Goal: Task Accomplishment & Management: Complete application form

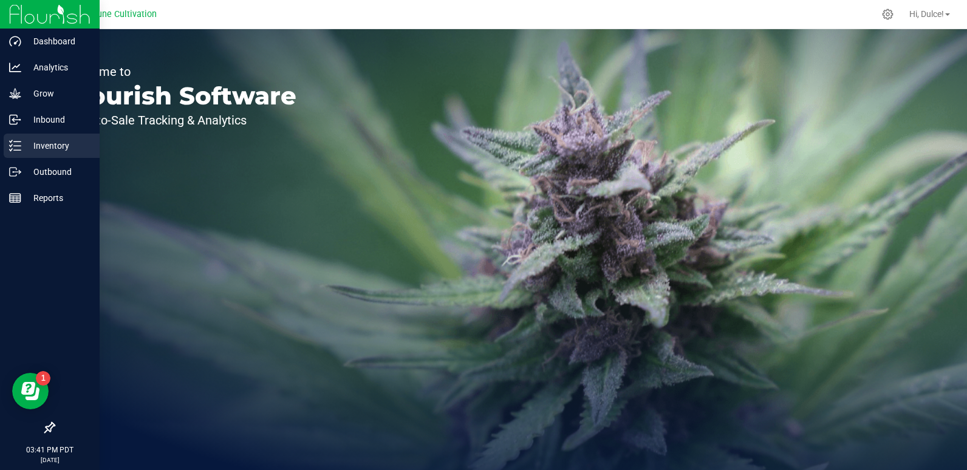
click at [27, 142] on p "Inventory" at bounding box center [57, 146] width 73 height 15
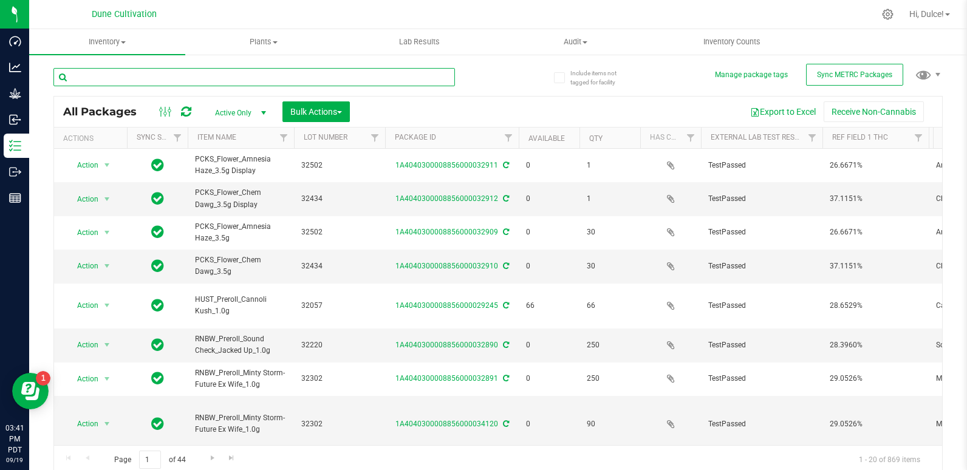
click at [187, 75] on input "text" at bounding box center [254, 77] width 402 height 18
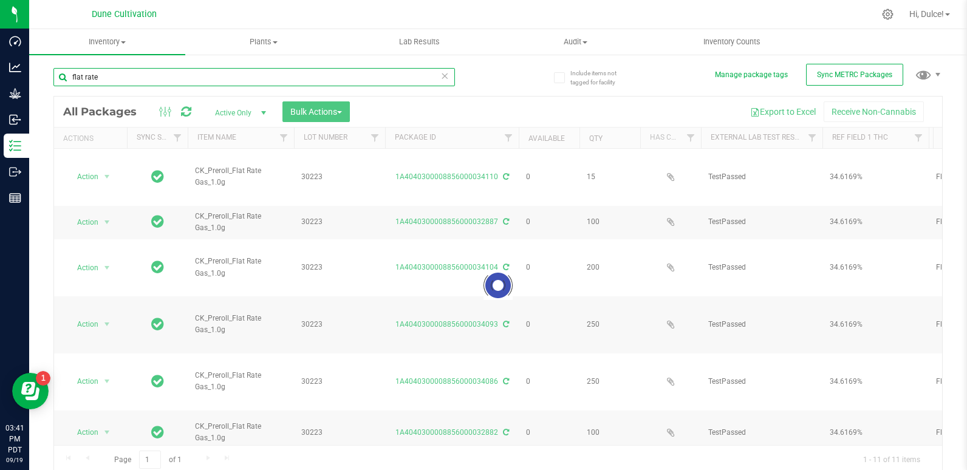
click at [186, 77] on input "flat rate" at bounding box center [254, 77] width 402 height 18
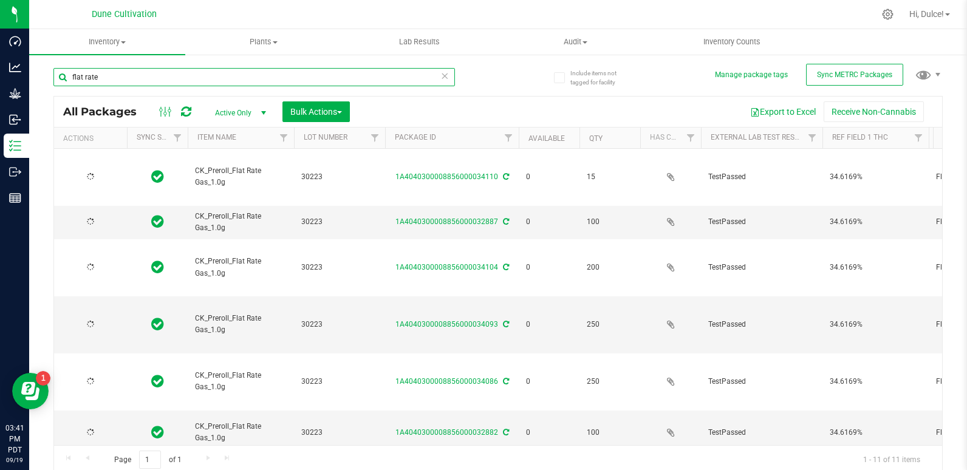
click at [186, 77] on input "flat rate" at bounding box center [254, 77] width 402 height 18
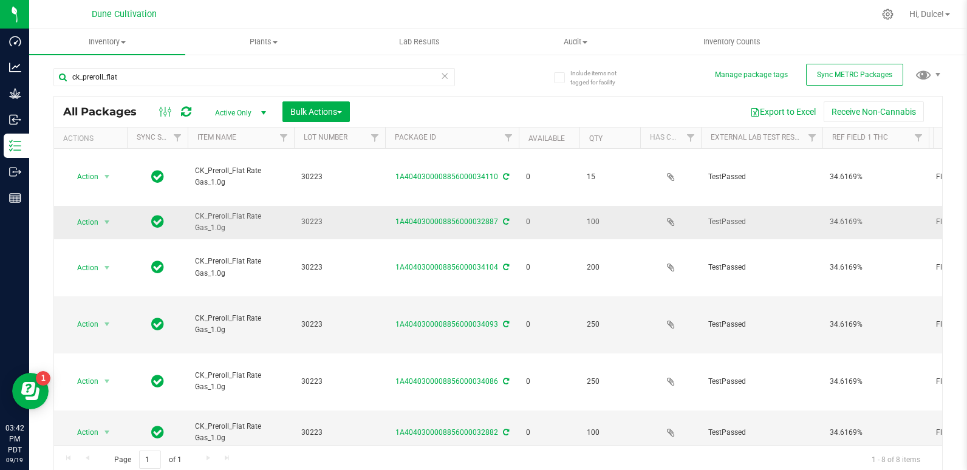
drag, startPoint x: 296, startPoint y: 203, endPoint x: 327, endPoint y: 202, distance: 31.6
click at [327, 206] on td "30223" at bounding box center [339, 222] width 91 height 33
click at [308, 72] on input "ck_preroll_flat" at bounding box center [254, 77] width 402 height 18
paste input "orfeited the job"
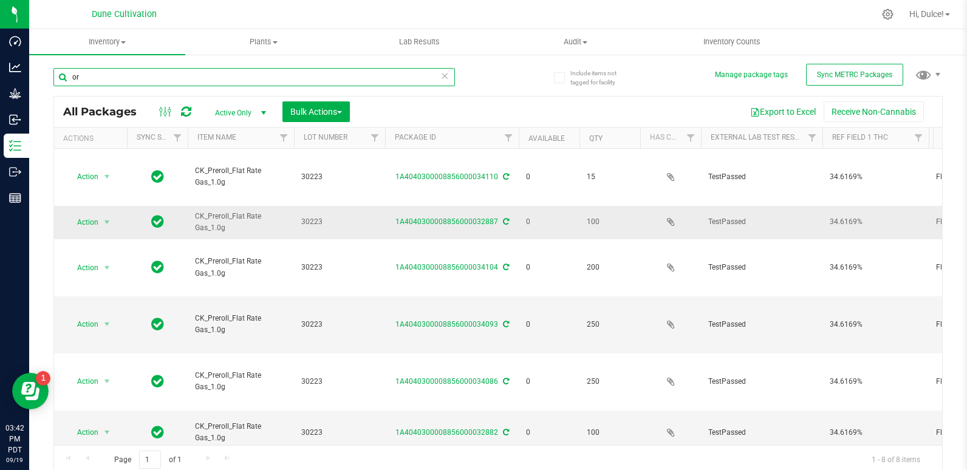
type input "o"
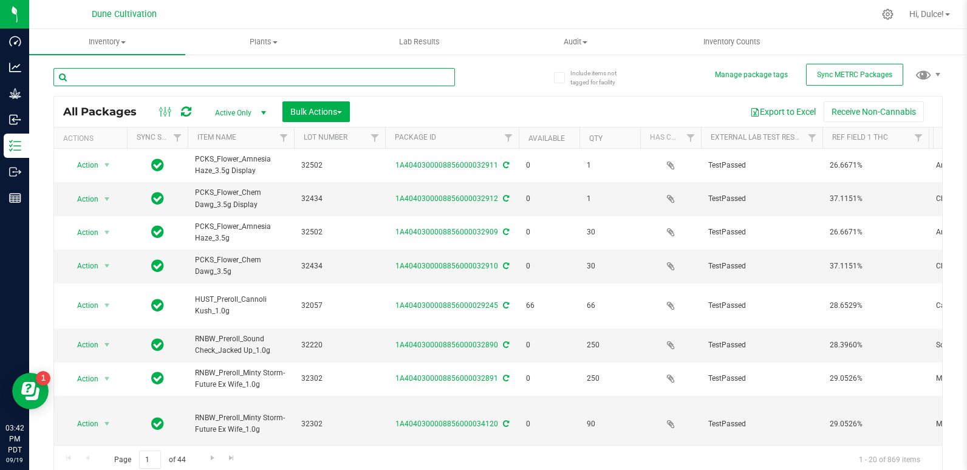
drag, startPoint x: 230, startPoint y: 190, endPoint x: 118, endPoint y: 71, distance: 162.9
click at [118, 71] on input "text" at bounding box center [254, 77] width 402 height 18
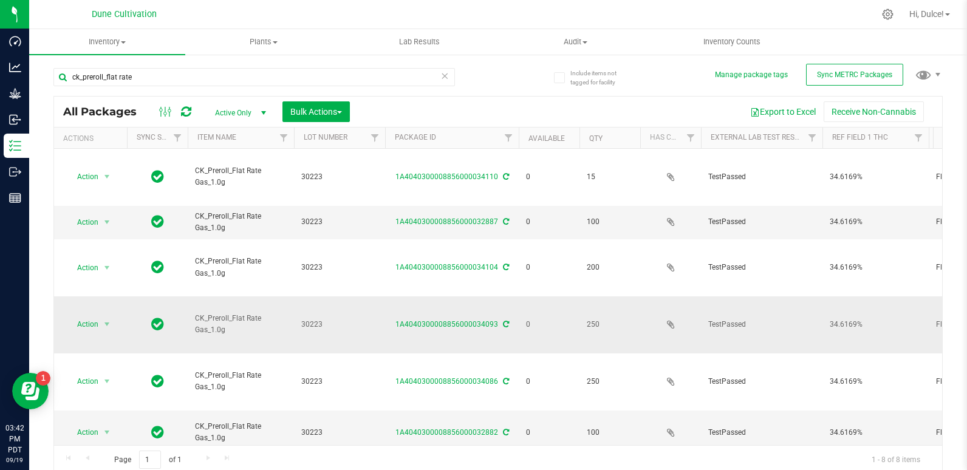
click at [565, 296] on td "0" at bounding box center [549, 324] width 61 height 57
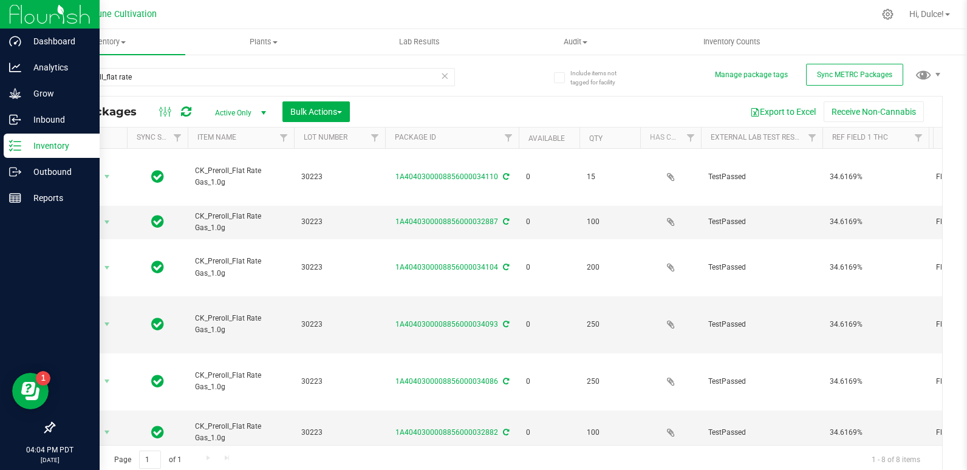
click at [41, 144] on p "Inventory" at bounding box center [57, 146] width 73 height 15
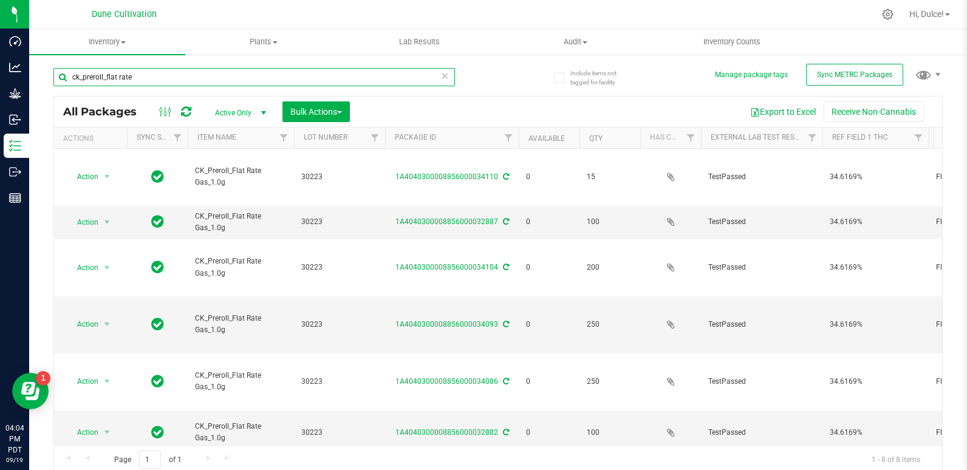
click at [148, 80] on input "ck_preroll_flat rate" at bounding box center [254, 77] width 402 height 18
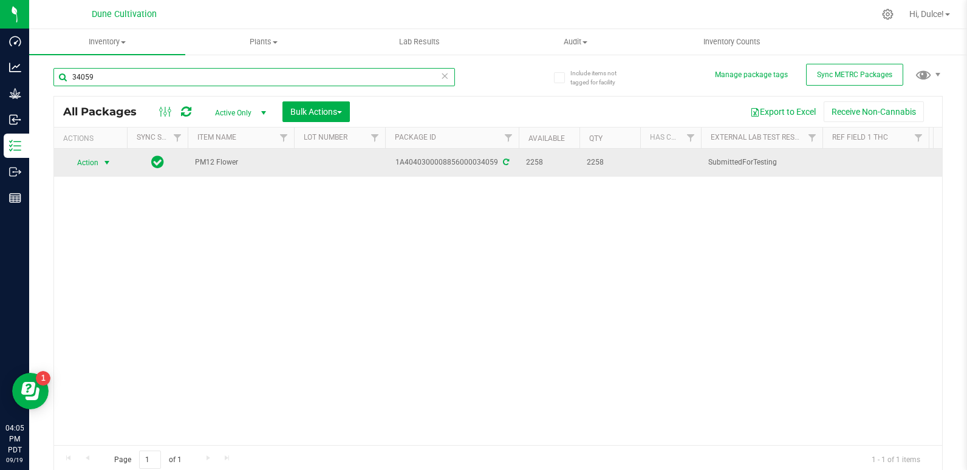
type input "34059"
click at [91, 167] on span "Action" at bounding box center [82, 162] width 33 height 17
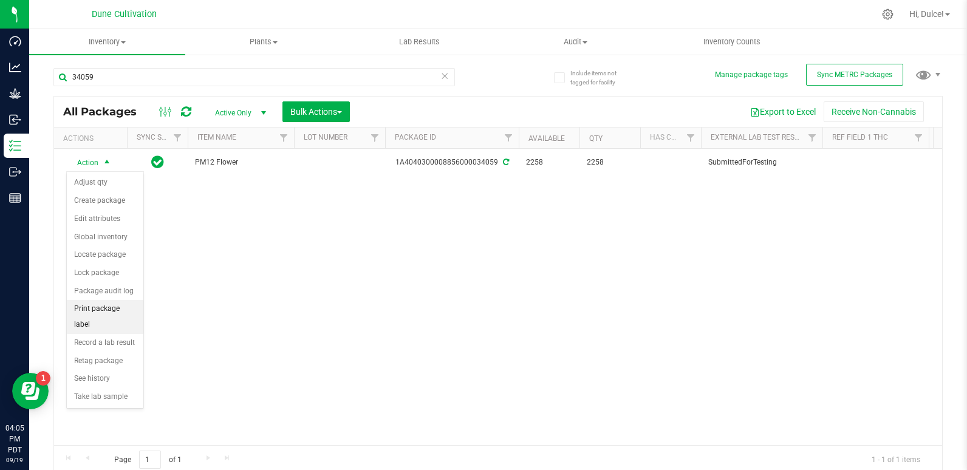
click at [119, 307] on li "Print package label" at bounding box center [105, 316] width 77 height 33
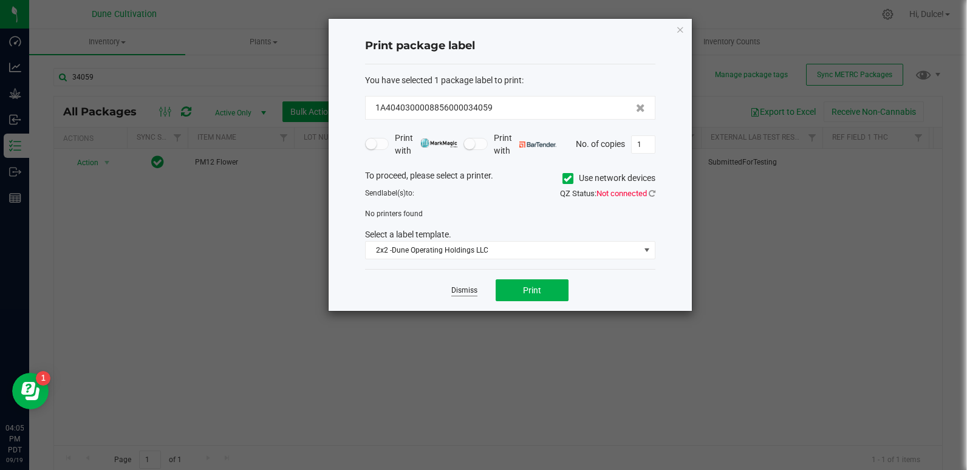
click at [459, 286] on link "Dismiss" at bounding box center [464, 291] width 26 height 10
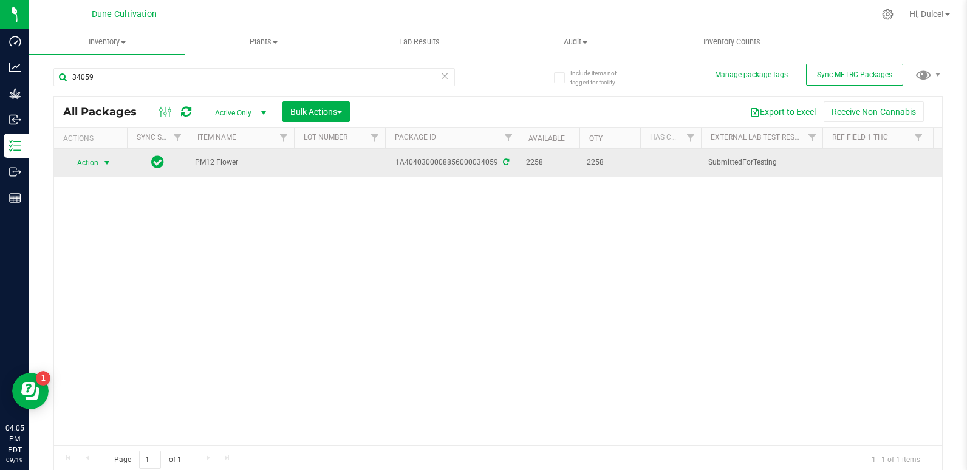
click at [83, 163] on span "Action" at bounding box center [82, 162] width 33 height 17
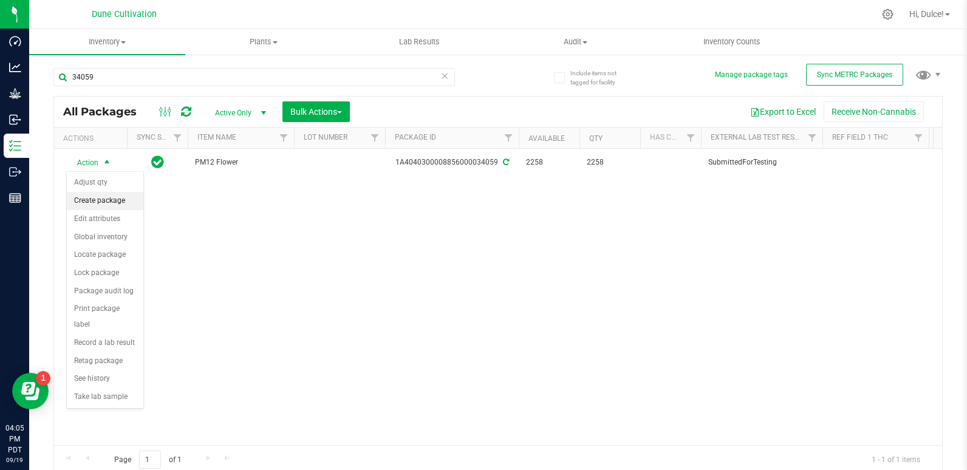
click at [107, 204] on li "Create package" at bounding box center [105, 201] width 77 height 18
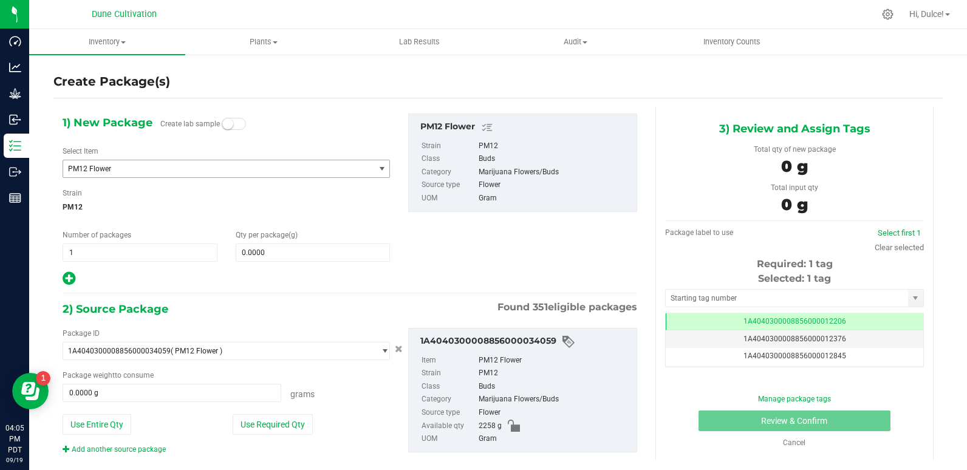
click at [264, 176] on span "PM12 Flower" at bounding box center [218, 168] width 311 height 17
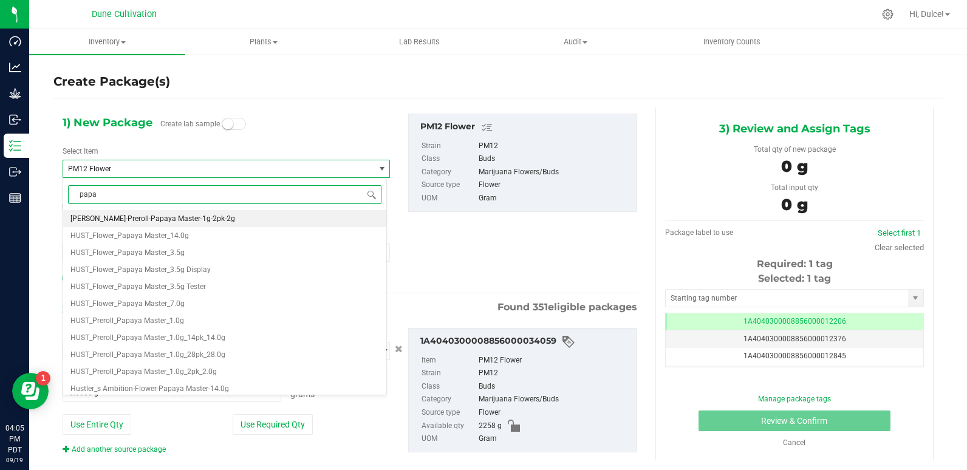
type input "papa"
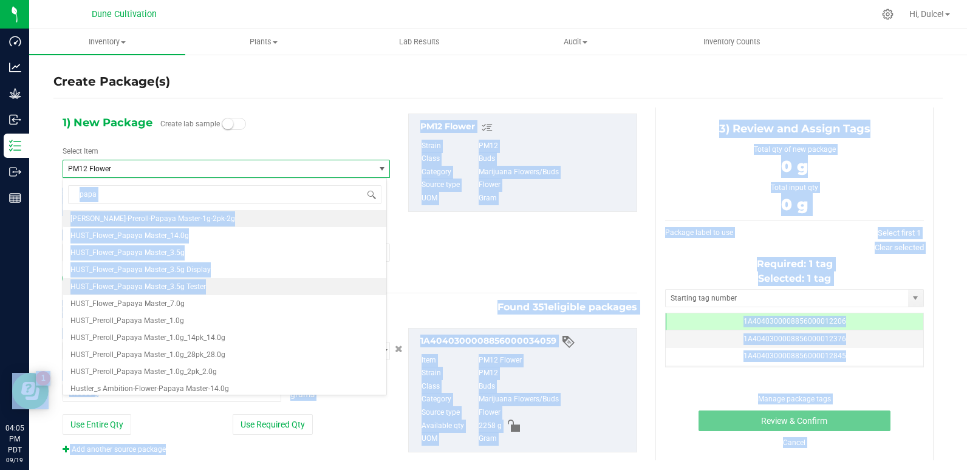
drag, startPoint x: 264, startPoint y: 176, endPoint x: 248, endPoint y: 295, distance: 120.2
click at [248, 295] on body "Dashboard Analytics Grow Inbound Inventory Outbound Reports 04:05 PM PDT [DATE]…" at bounding box center [483, 235] width 967 height 470
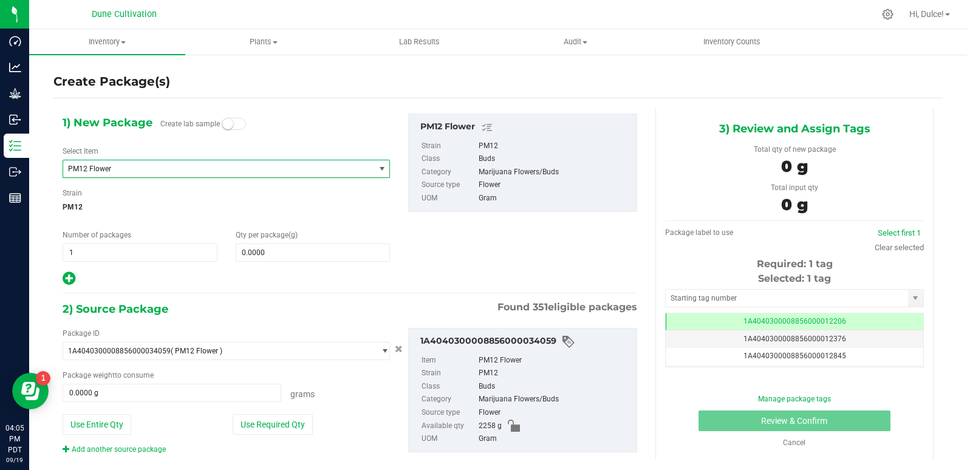
drag, startPoint x: 248, startPoint y: 295, endPoint x: 287, endPoint y: 154, distance: 146.4
click at [287, 154] on div "Select Item PM12 Flower [PERSON_NAME]-Preroll-Papaya Master-1g-2pk-2g HUST_Flow…" at bounding box center [226, 162] width 327 height 32
click at [252, 171] on span "PM12 Flower" at bounding box center [212, 169] width 289 height 9
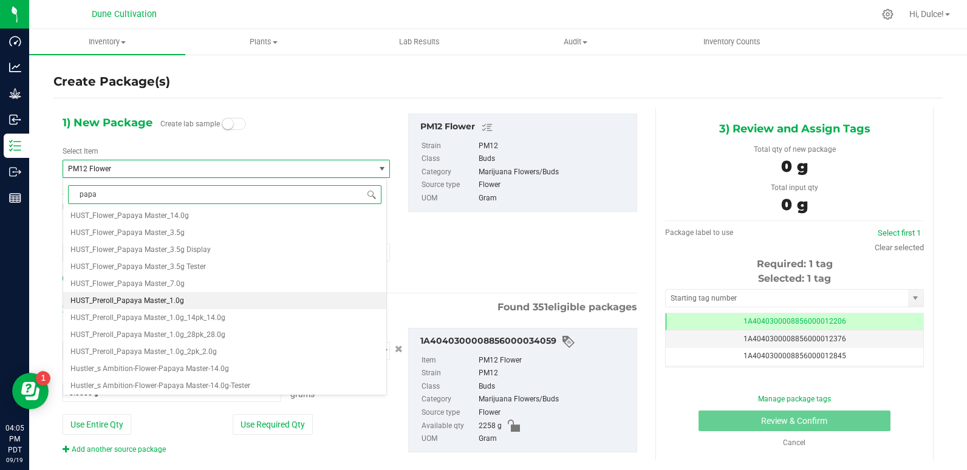
scroll to position [13, 0]
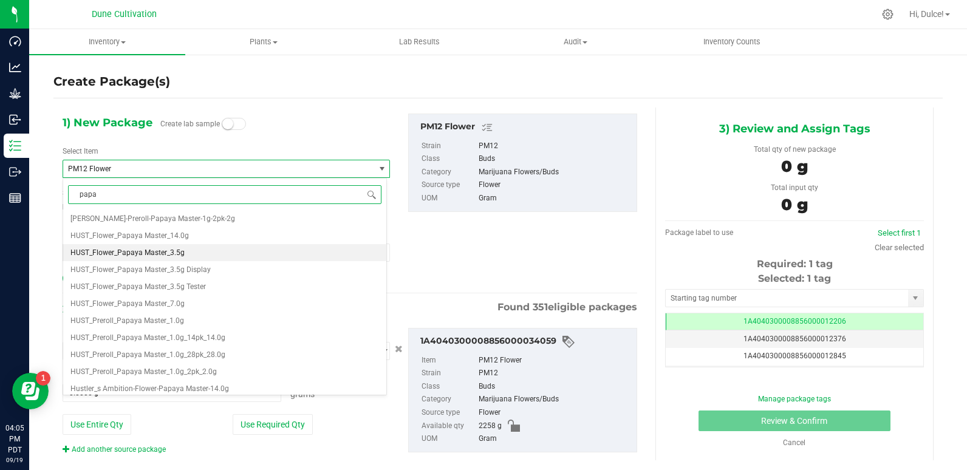
click at [243, 256] on li "HUST_Flower_Papaya Master_3.5g" at bounding box center [224, 252] width 323 height 17
type input "0"
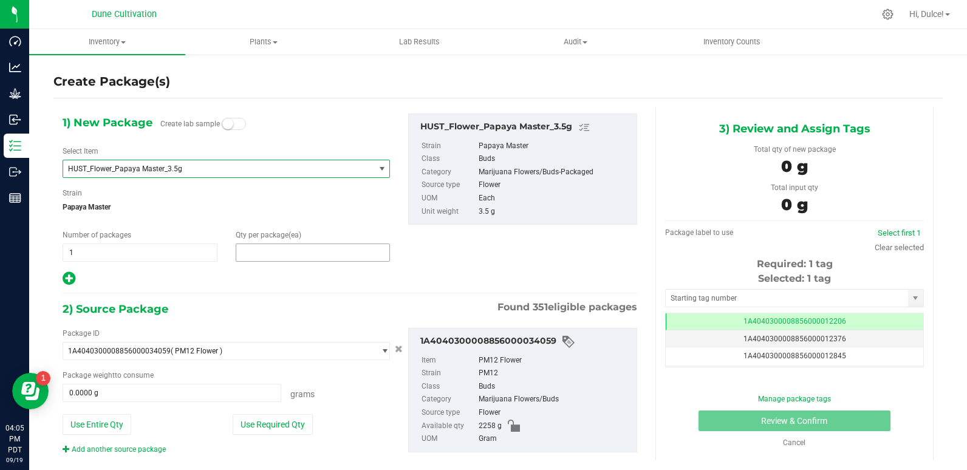
click at [271, 258] on span at bounding box center [313, 253] width 155 height 18
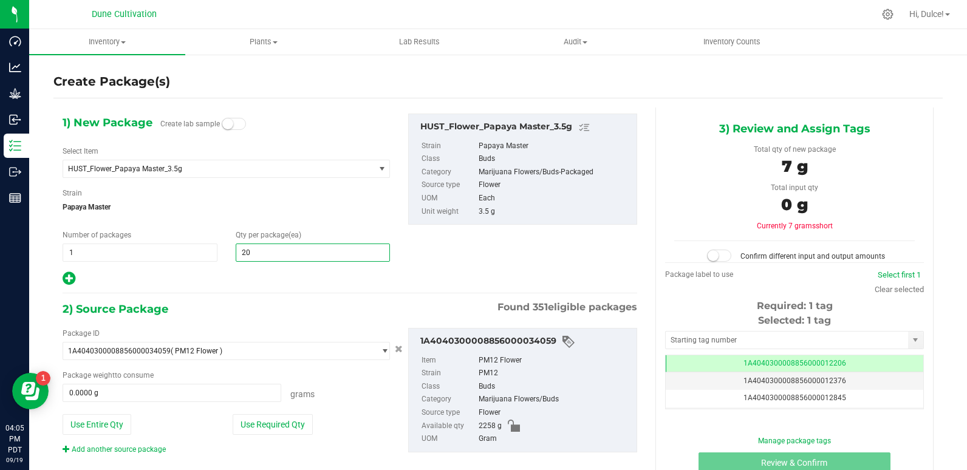
type input "200"
click at [282, 426] on button "Use Required Qty" at bounding box center [273, 424] width 80 height 21
type input "700.0000 g"
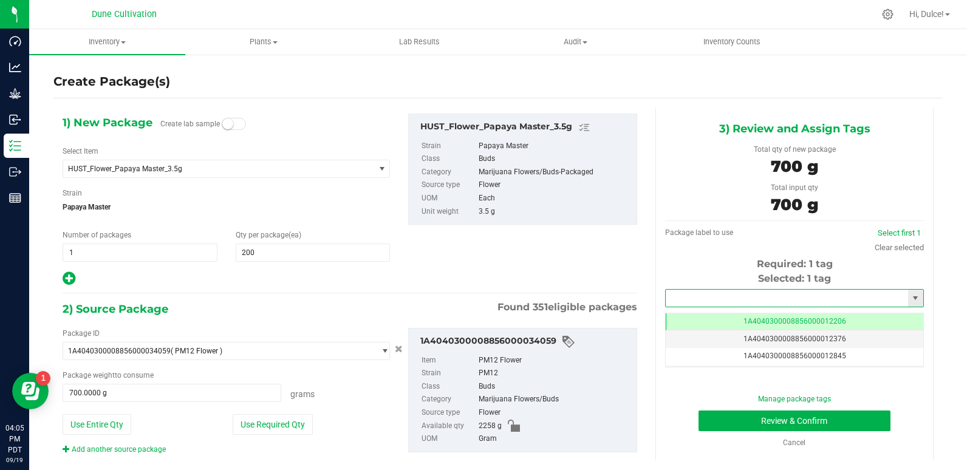
click at [716, 294] on input "text" at bounding box center [787, 298] width 242 height 17
click at [721, 322] on li "1A4040300008856000028926" at bounding box center [787, 319] width 255 height 18
type input "1A4040300008856000028926"
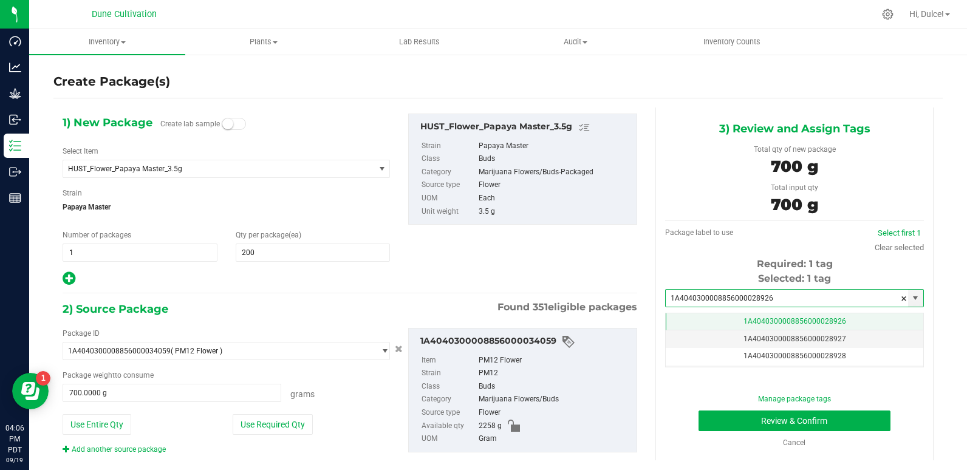
click at [721, 322] on td "1A4040300008856000028926" at bounding box center [795, 322] width 258 height 18
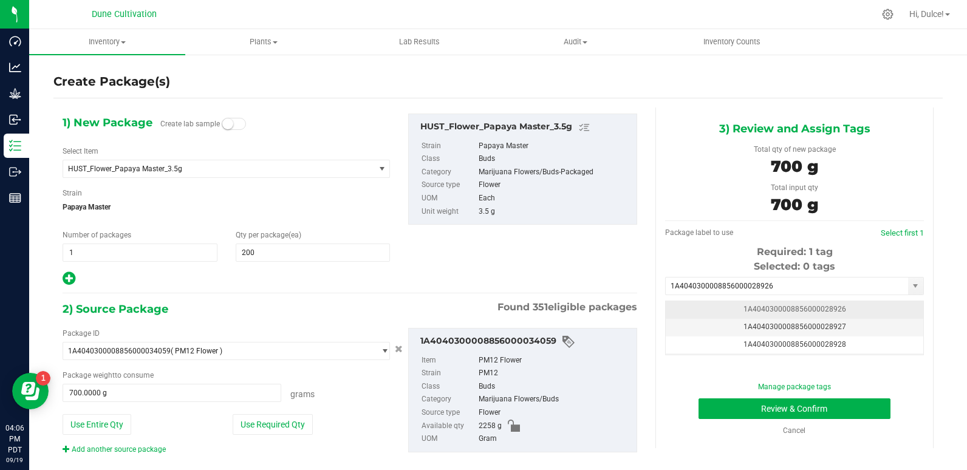
click at [799, 306] on span "1A4040300008856000028926" at bounding box center [795, 309] width 103 height 9
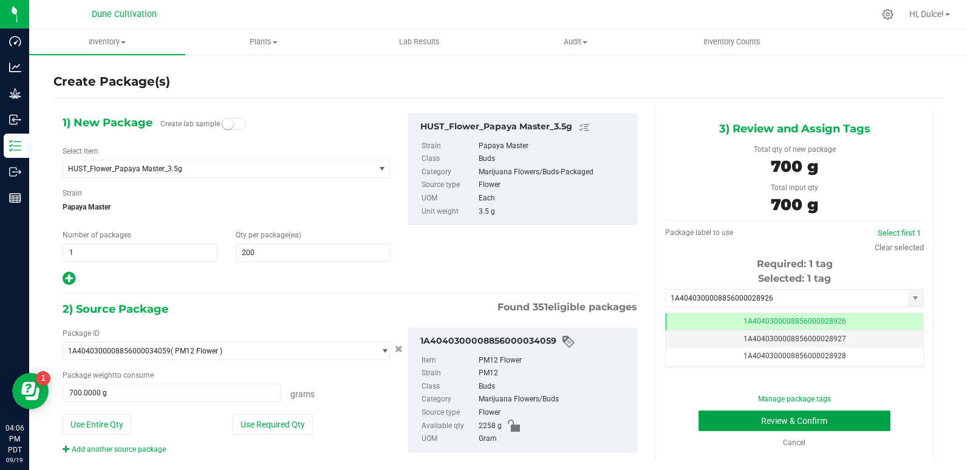
click at [753, 425] on button "Review & Confirm" at bounding box center [795, 421] width 193 height 21
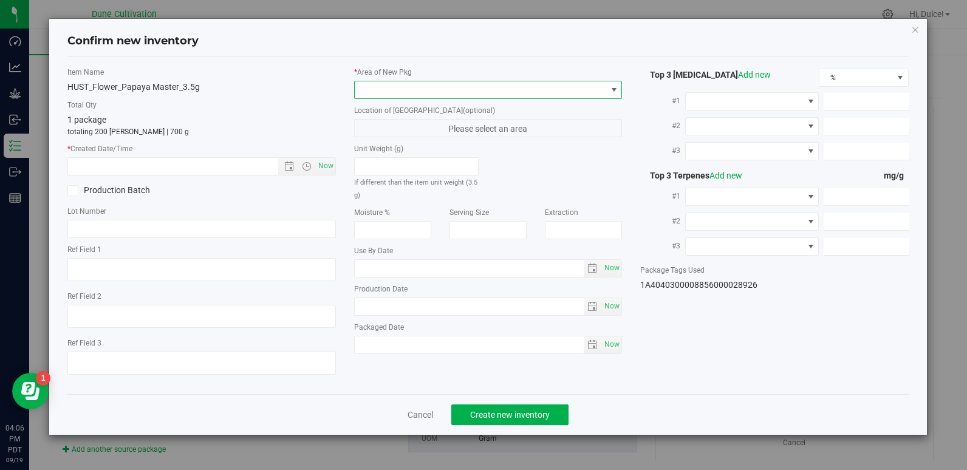
click at [487, 92] on span at bounding box center [481, 89] width 252 height 17
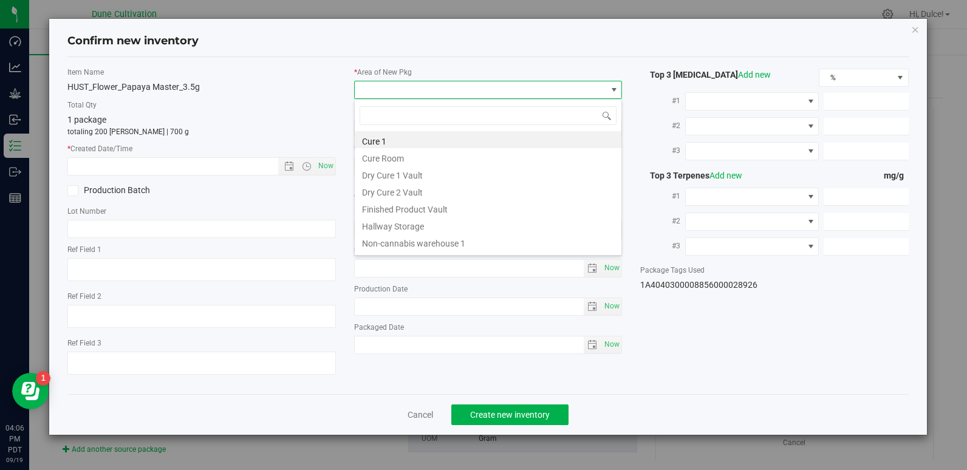
scroll to position [60731, 60481]
drag, startPoint x: 465, startPoint y: 216, endPoint x: 324, endPoint y: 166, distance: 149.5
click at [324, 166] on span "Now" at bounding box center [325, 166] width 21 height 18
type input "[DATE] 4:06 PM"
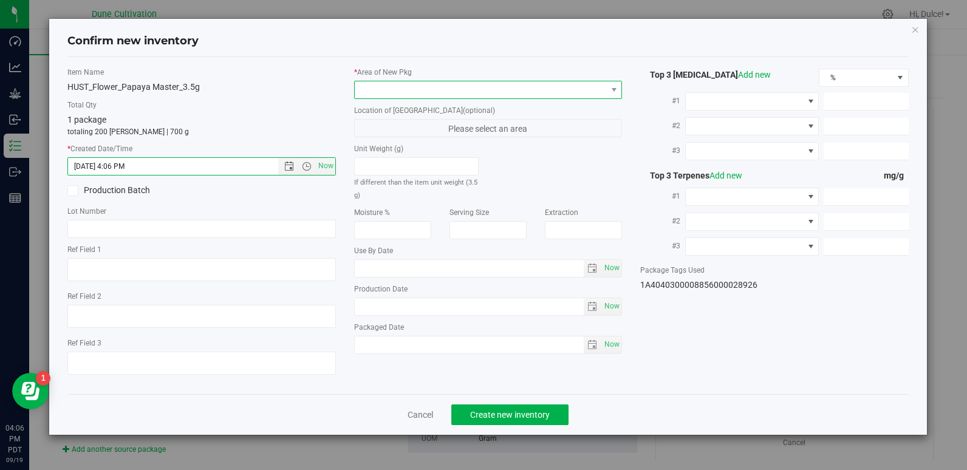
click at [453, 81] on span at bounding box center [481, 89] width 252 height 17
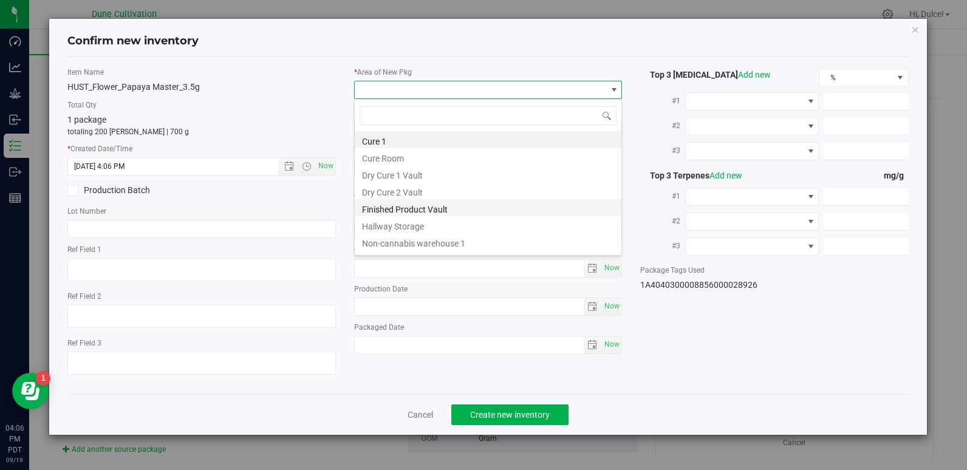
drag, startPoint x: 460, startPoint y: 202, endPoint x: 441, endPoint y: 205, distance: 19.6
click at [441, 205] on li "Finished Product Vault" at bounding box center [488, 207] width 267 height 17
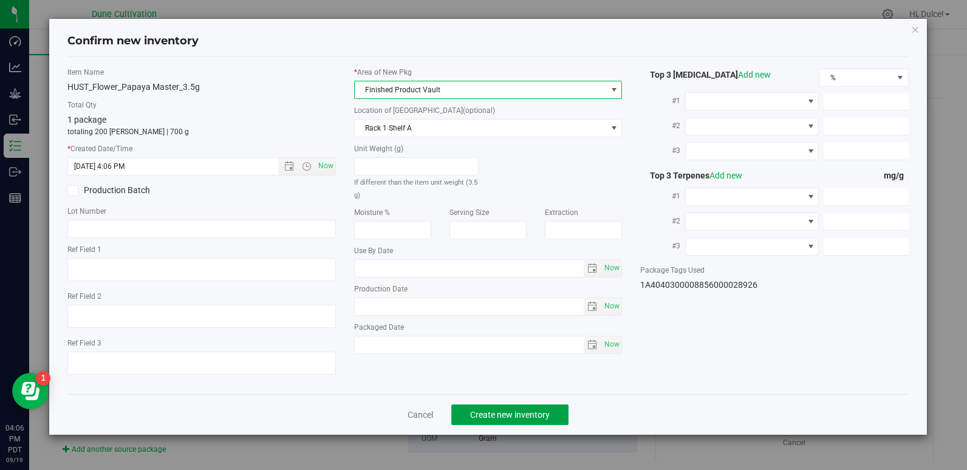
click at [504, 412] on span "Create new inventory" at bounding box center [510, 415] width 80 height 10
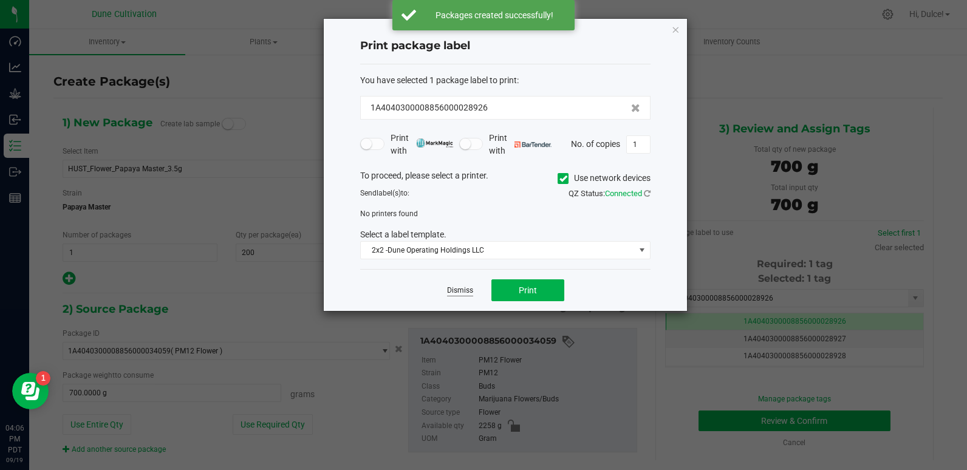
click at [460, 293] on link "Dismiss" at bounding box center [460, 291] width 26 height 10
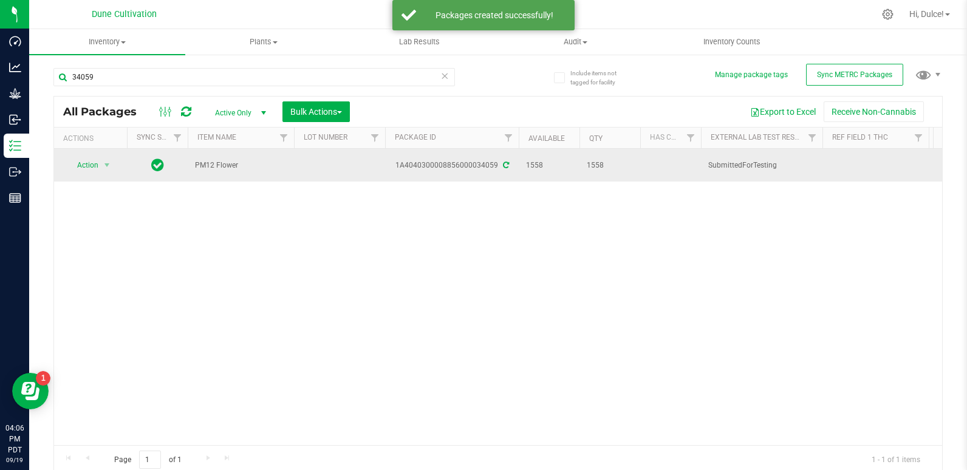
click at [339, 162] on td at bounding box center [339, 165] width 91 height 33
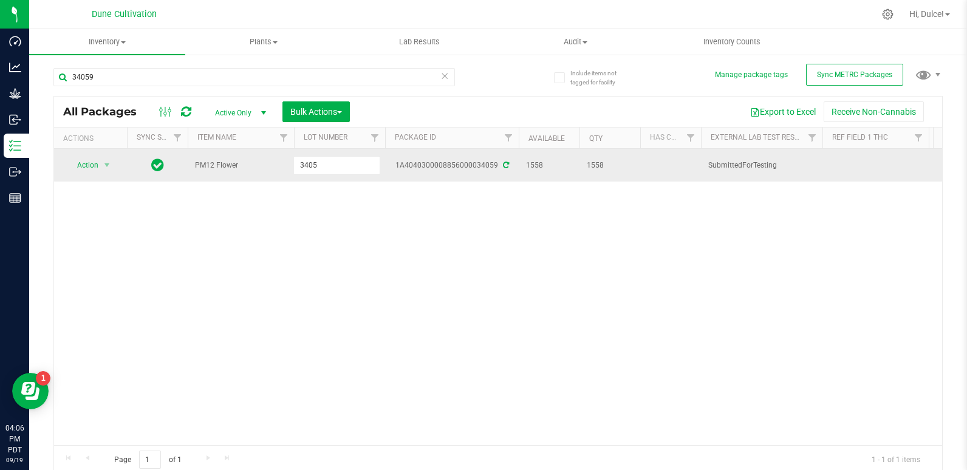
type input "34059"
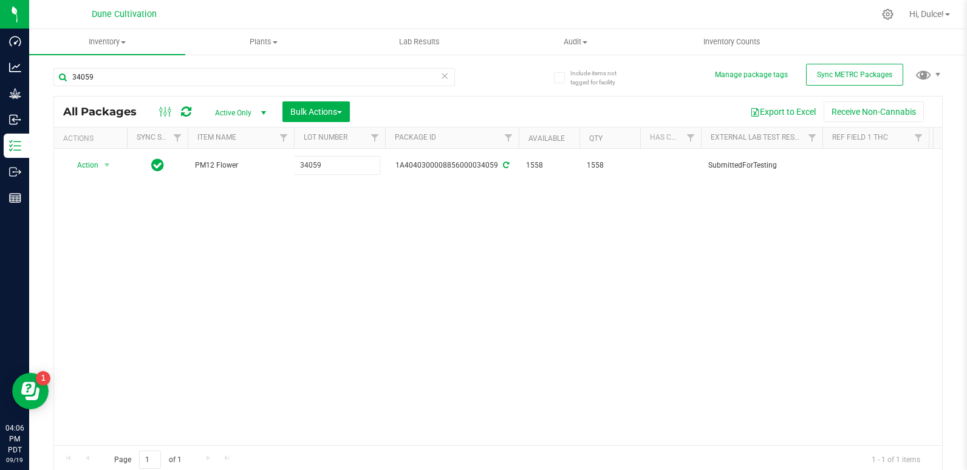
click at [340, 211] on div "All Packages Active Only Active Only Lab Samples Locked All External Internal B…" at bounding box center [497, 285] width 889 height 379
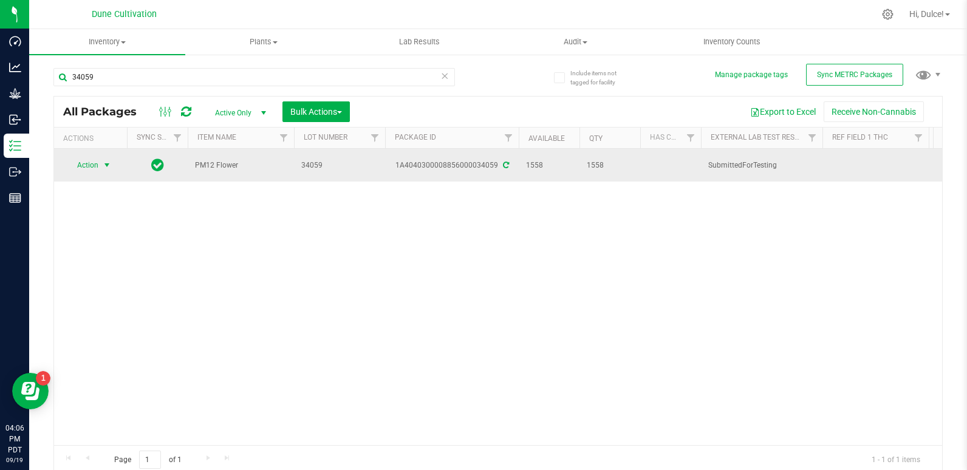
click at [89, 163] on span "Action" at bounding box center [82, 165] width 33 height 17
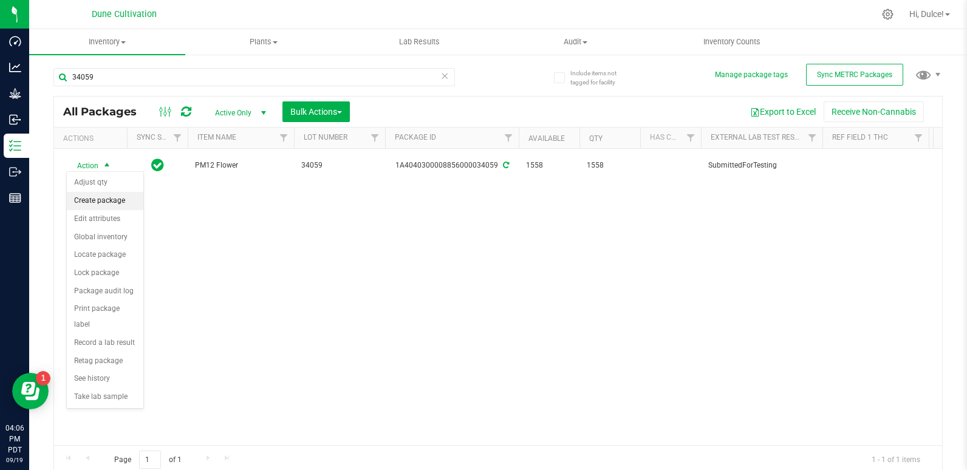
click at [121, 199] on li "Create package" at bounding box center [105, 201] width 77 height 18
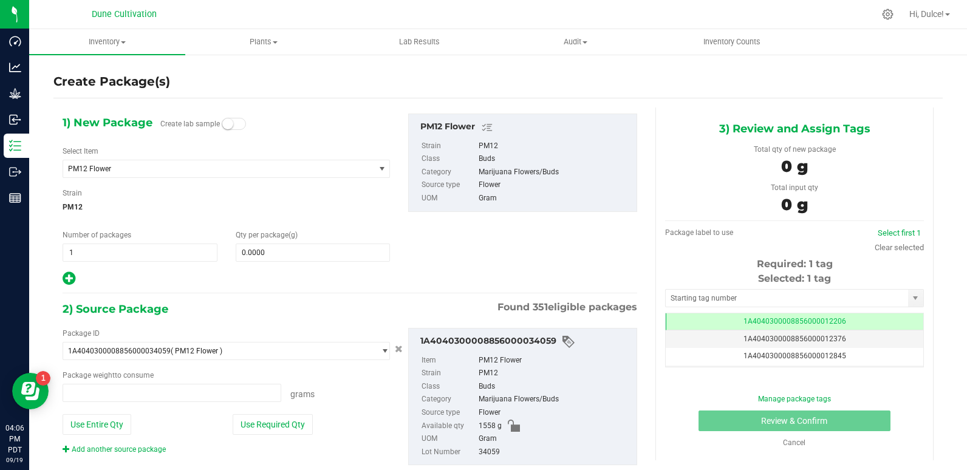
type input "0.0000 g"
click at [272, 174] on span "PM12 Flower" at bounding box center [218, 168] width 311 height 17
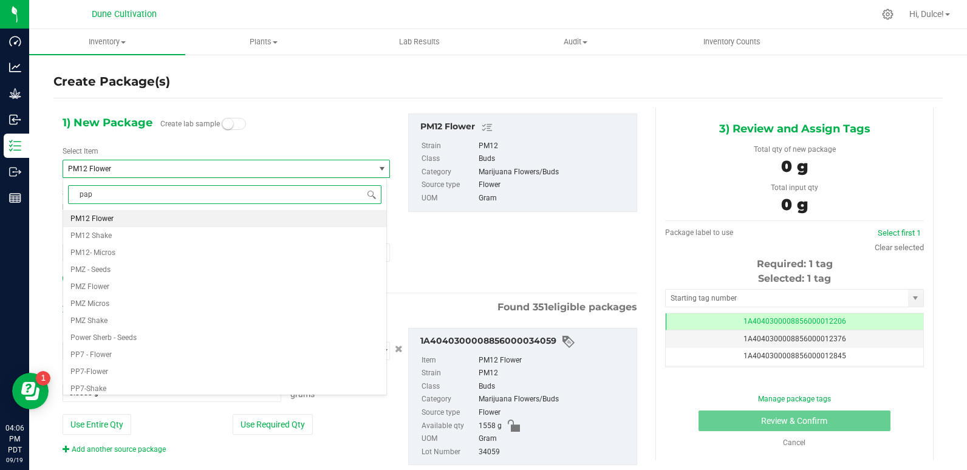
type input "papa"
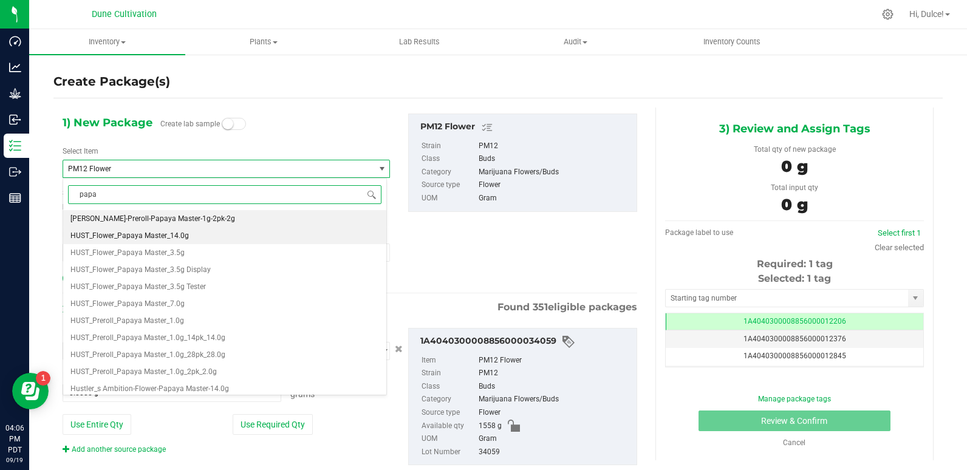
click at [262, 233] on li "HUST_Flower_Papaya Master_14.0g" at bounding box center [224, 235] width 323 height 17
type input "0"
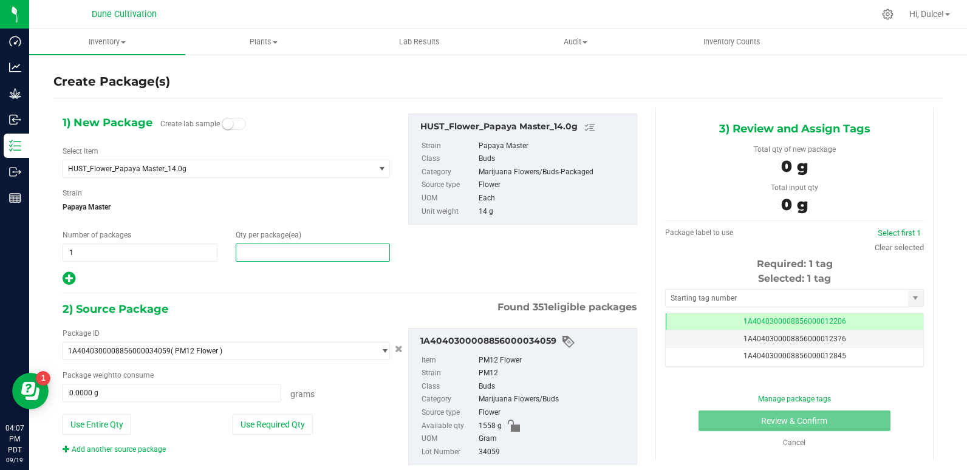
click at [286, 258] on span at bounding box center [313, 253] width 155 height 18
type input "30"
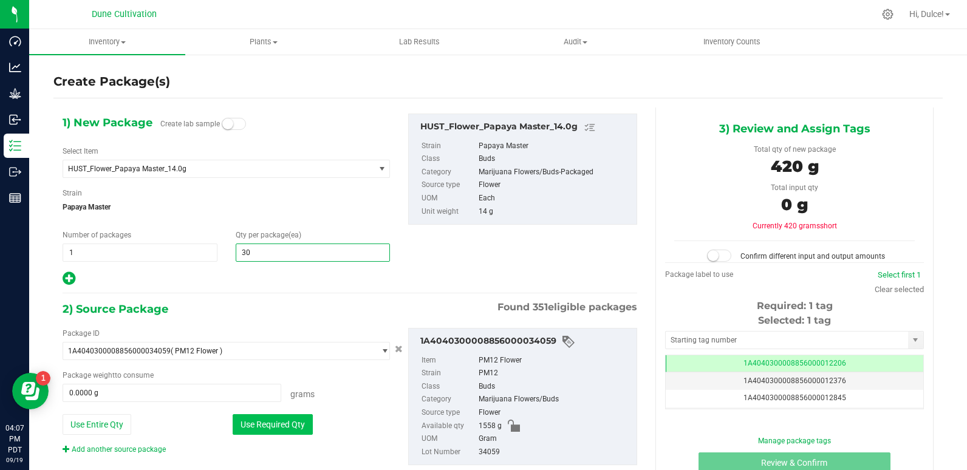
type input "30"
click at [300, 427] on button "Use Required Qty" at bounding box center [273, 424] width 80 height 21
type input "420.0000 g"
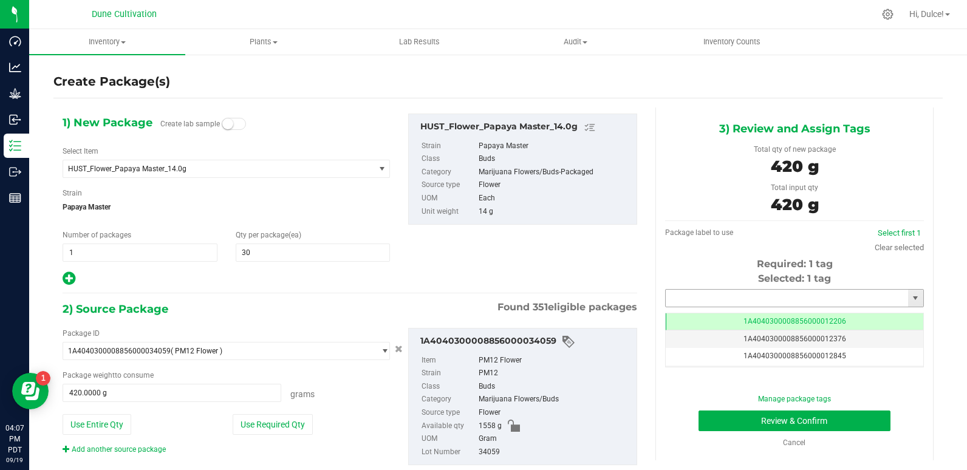
click at [832, 301] on input "text" at bounding box center [787, 298] width 242 height 17
click at [844, 318] on li "1A4040300008856000028927" at bounding box center [787, 319] width 255 height 18
type input "1A4040300008856000028927"
click at [831, 425] on button "Review & Confirm" at bounding box center [795, 421] width 193 height 21
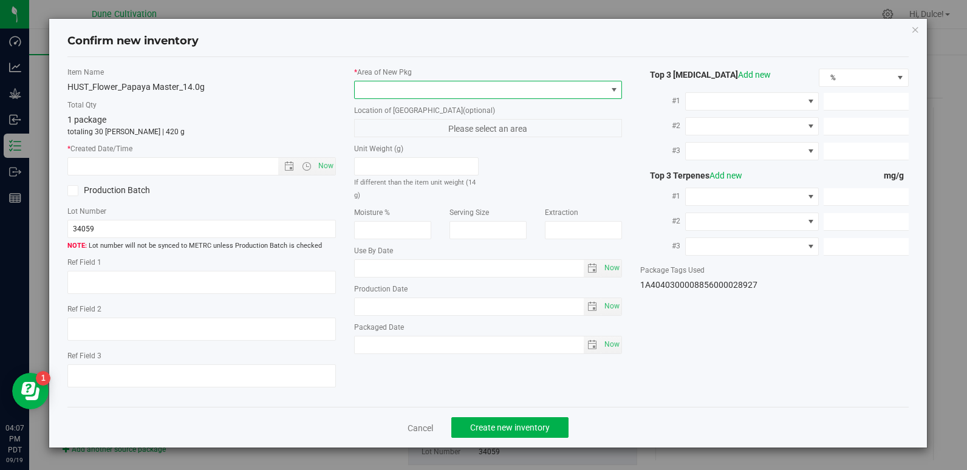
click at [510, 95] on span at bounding box center [481, 89] width 252 height 17
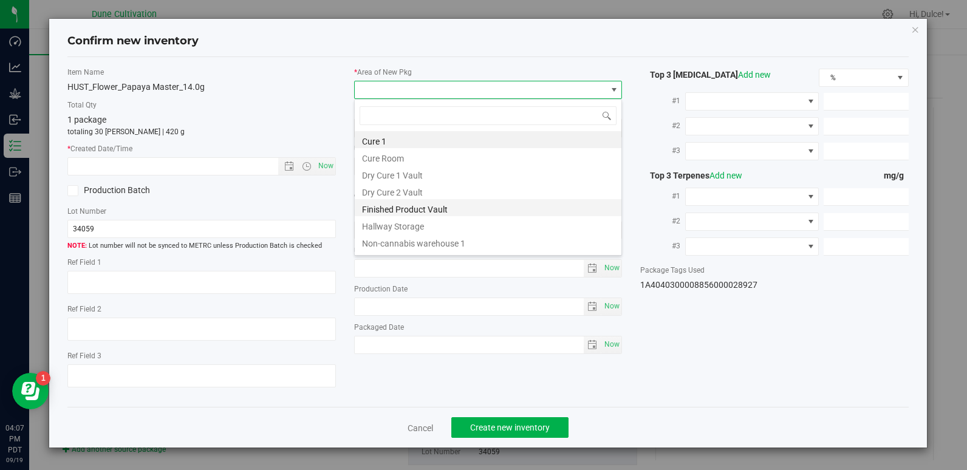
click at [508, 212] on li "Finished Product Vault" at bounding box center [488, 207] width 267 height 17
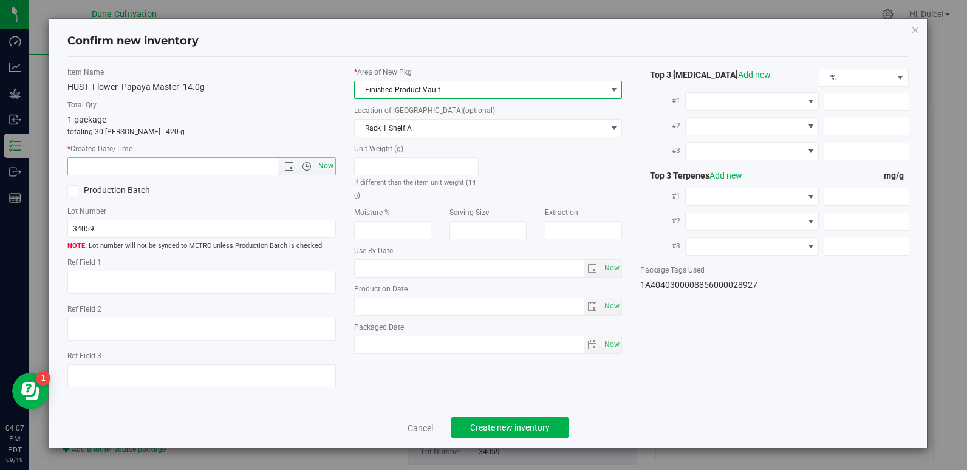
click at [324, 169] on span "Now" at bounding box center [325, 166] width 21 height 18
type input "[DATE] 4:07 PM"
click at [513, 425] on span "Create new inventory" at bounding box center [510, 428] width 80 height 10
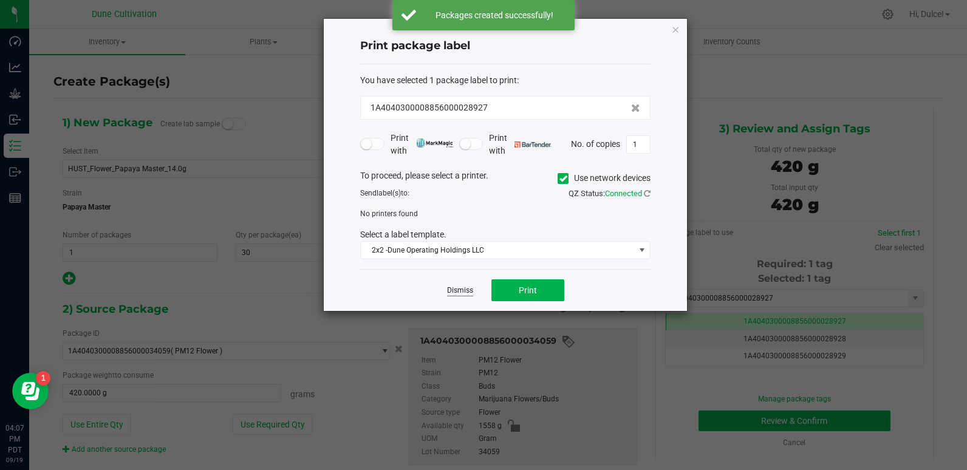
click at [453, 293] on link "Dismiss" at bounding box center [460, 291] width 26 height 10
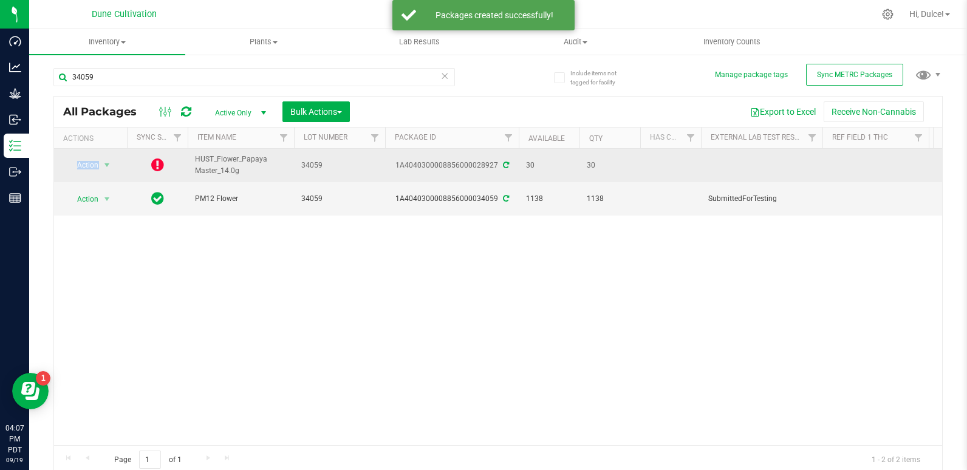
drag, startPoint x: 453, startPoint y: 293, endPoint x: 213, endPoint y: 180, distance: 265.5
click at [213, 180] on td "HUST_Flower_Papaya Master_14.0g" at bounding box center [241, 165] width 106 height 33
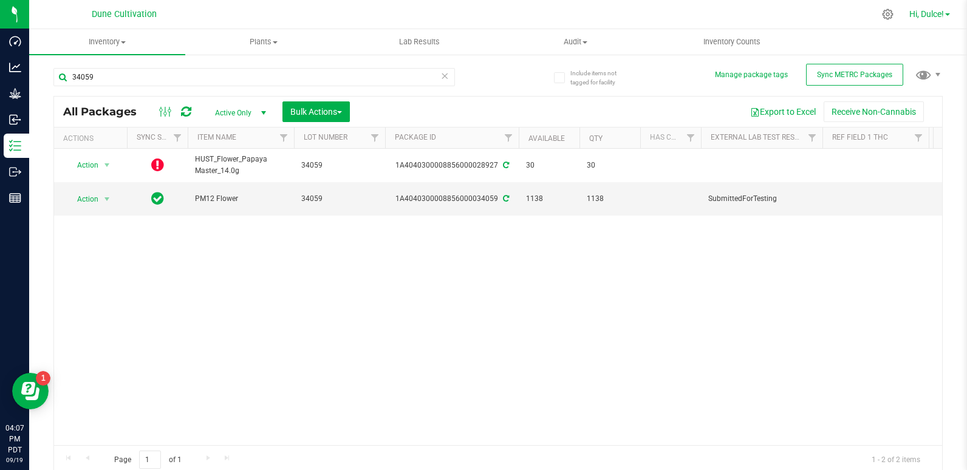
click at [954, 10] on link "Hi, Dulce!" at bounding box center [930, 14] width 50 height 13
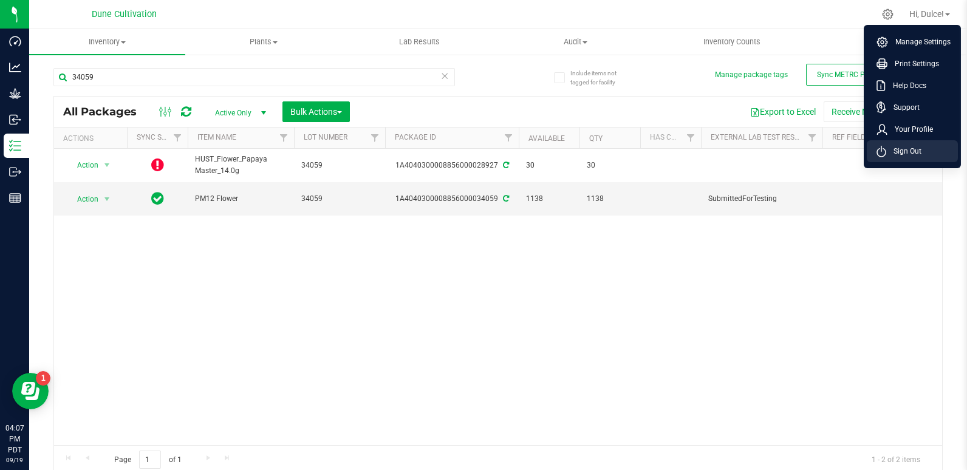
click at [901, 151] on span "Sign Out" at bounding box center [903, 151] width 35 height 12
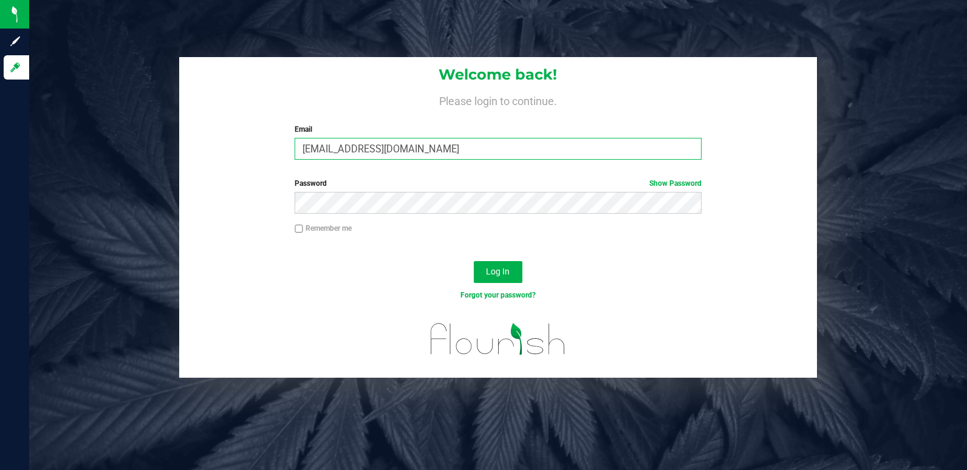
click at [684, 151] on input "[EMAIL_ADDRESS][DOMAIN_NAME]" at bounding box center [498, 149] width 407 height 22
type input "[PERSON_NAME][EMAIL_ADDRESS][PERSON_NAME][DOMAIN_NAME]"
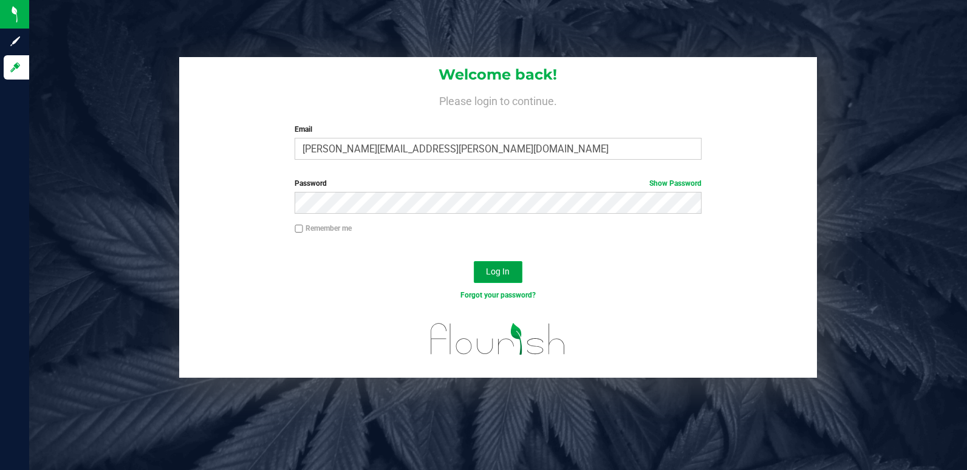
click at [518, 270] on button "Log In" at bounding box center [498, 272] width 49 height 22
